Goal: Check status: Check status

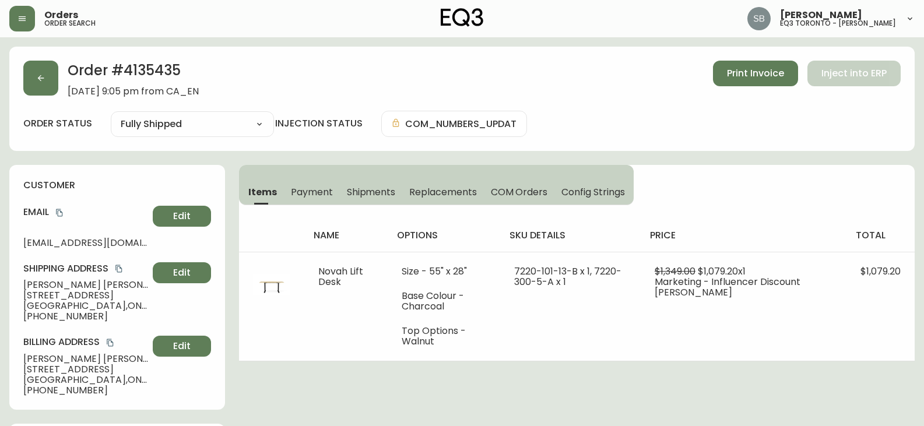
select select "FULLY_SHIPPED"
click at [44, 75] on icon "button" at bounding box center [40, 77] width 9 height 9
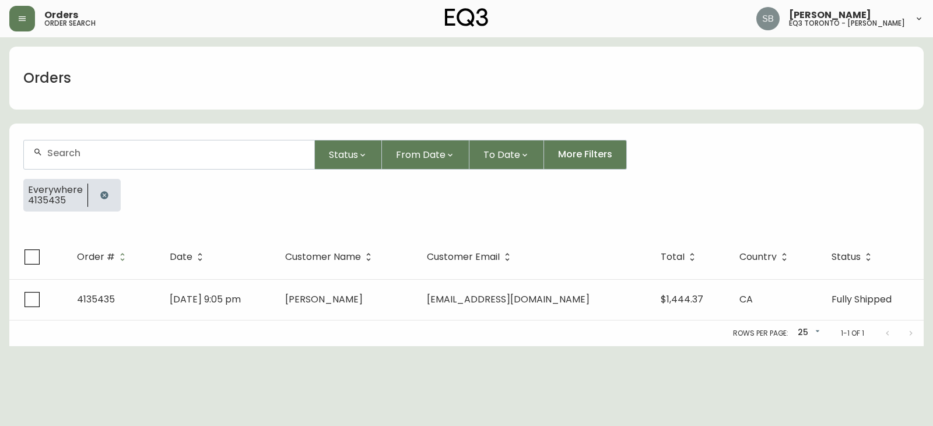
click at [135, 145] on div at bounding box center [169, 155] width 290 height 29
paste input "4134010"
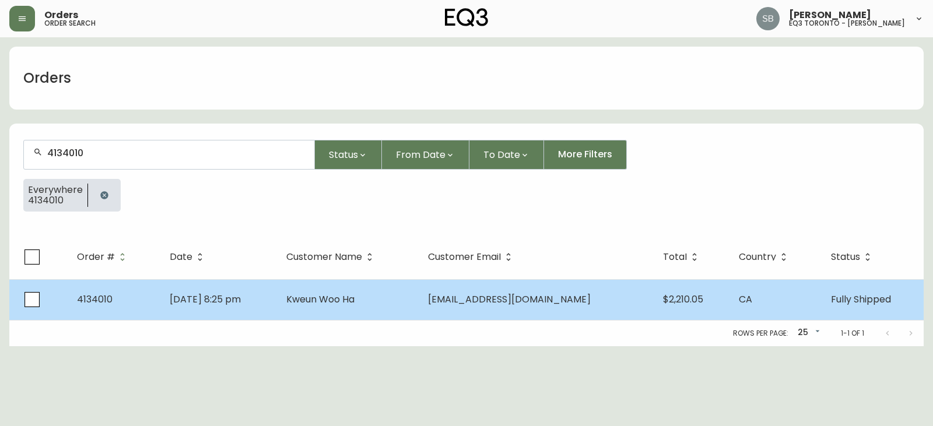
type input "4134010"
click at [355, 299] on span "Kweun Woo Ha" at bounding box center [320, 299] width 68 height 13
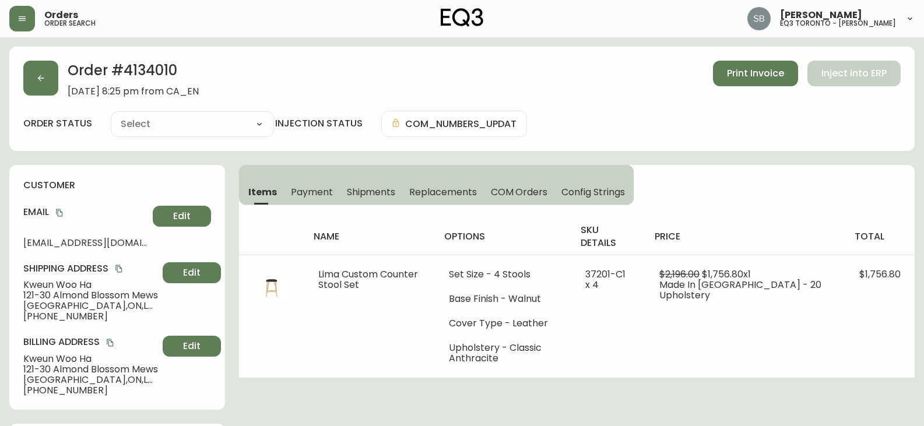
type input "Fully Shipped"
select select "FULLY_SHIPPED"
click at [492, 234] on h4 "options" at bounding box center [503, 236] width 118 height 13
click at [309, 192] on span "Payment" at bounding box center [312, 192] width 42 height 12
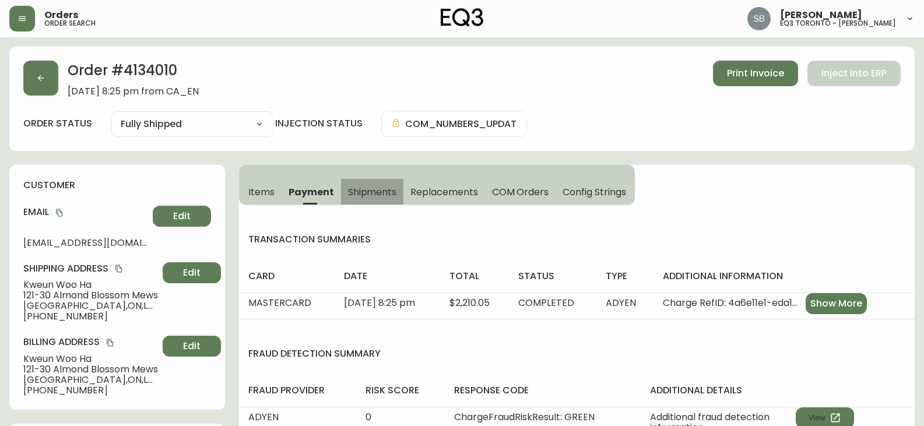
click at [374, 192] on span "Shipments" at bounding box center [372, 192] width 49 height 12
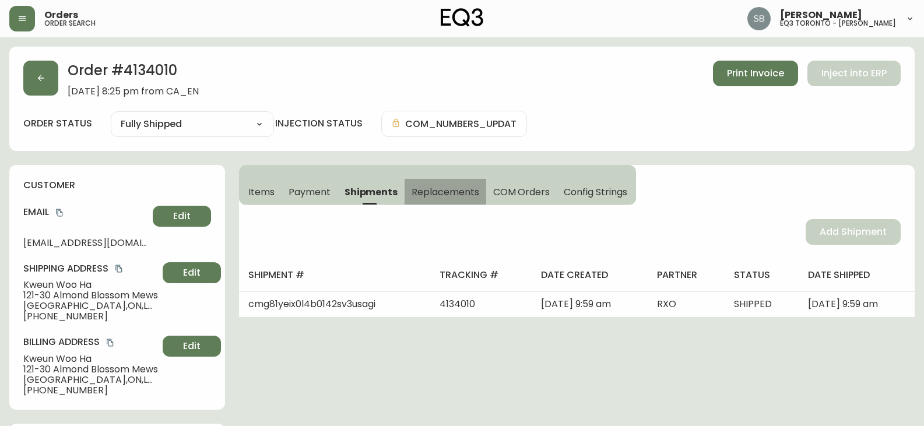
click at [436, 193] on span "Replacements" at bounding box center [445, 192] width 67 height 12
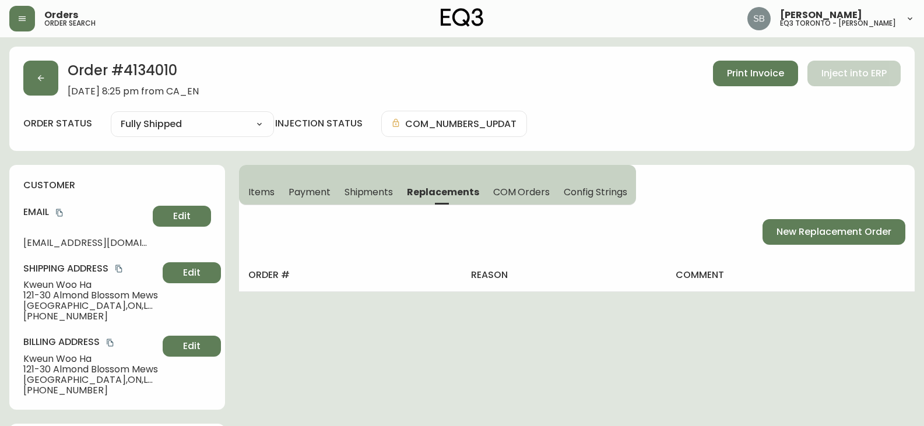
click at [507, 191] on span "COM Orders" at bounding box center [521, 192] width 57 height 12
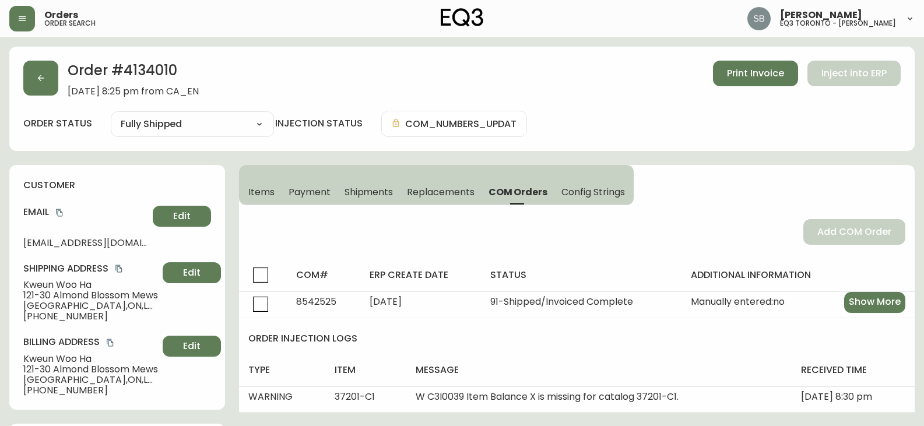
click at [602, 192] on span "Config Strings" at bounding box center [593, 192] width 63 height 12
